Goal: Obtain resource: Download file/media

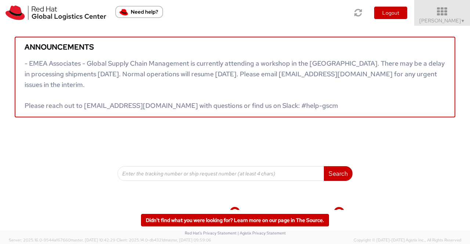
click at [463, 22] on span "▼" at bounding box center [463, 21] width 4 height 6
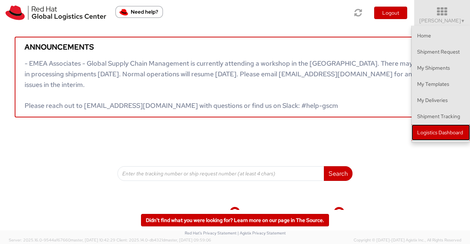
click at [446, 133] on link "Logistics Dashboard" at bounding box center [441, 133] width 58 height 16
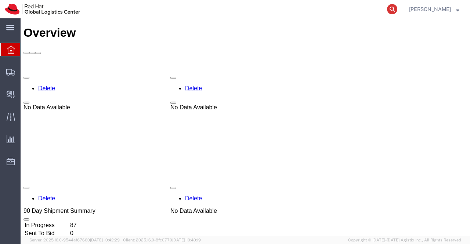
click at [391, 7] on icon at bounding box center [392, 9] width 10 height 10
paste input "56470681"
type input "56470681"
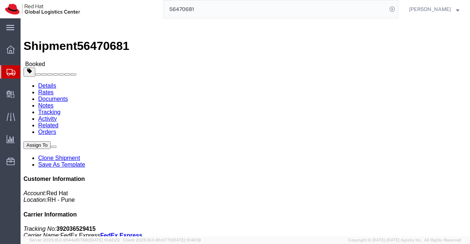
click link "Documents"
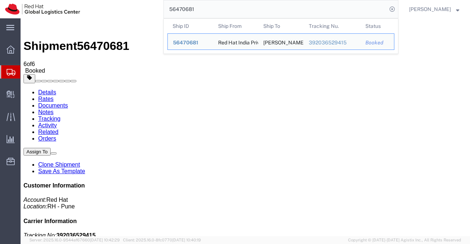
drag, startPoint x: 202, startPoint y: 10, endPoint x: 158, endPoint y: 12, distance: 44.1
click at [158, 12] on div "56470681 Ship ID Ship From Ship To Tracking Nu. Status Ship ID 56470681 Ship Fr…" at bounding box center [241, 9] width 313 height 18
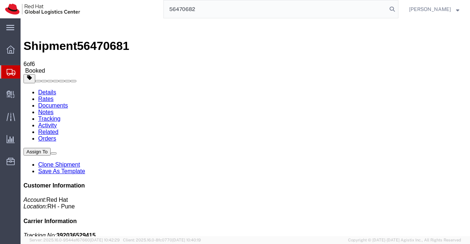
type input "56470682"
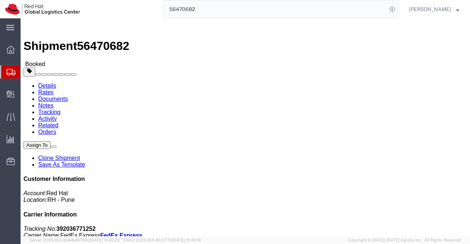
click link "Documents"
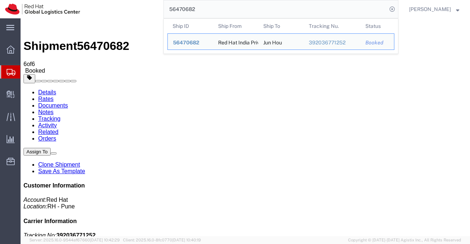
drag, startPoint x: 200, startPoint y: 8, endPoint x: 163, endPoint y: 14, distance: 36.8
click at [163, 14] on div "56470682 Ship ID Ship From Ship To Tracking Nu. Status Ship ID 56470682 Ship Fr…" at bounding box center [241, 9] width 313 height 18
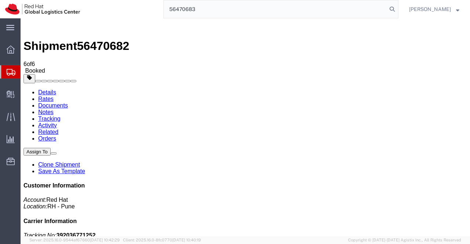
type input "56470683"
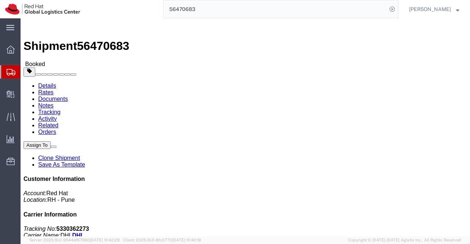
click link "Documents"
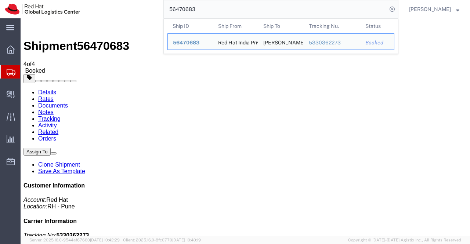
drag, startPoint x: 208, startPoint y: 8, endPoint x: 157, endPoint y: 10, distance: 50.7
click at [157, 10] on div "56470683 Ship ID Ship From Ship To Tracking Nu. Status Ship ID 56470683 Ship Fr…" at bounding box center [241, 9] width 313 height 18
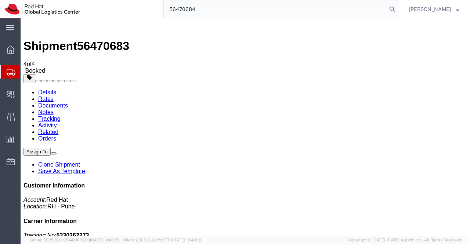
type input "56470684"
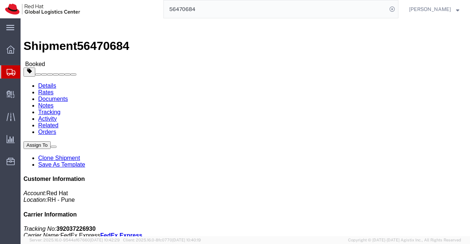
click link "Documents"
